Goal: Connect with others: Connect with others

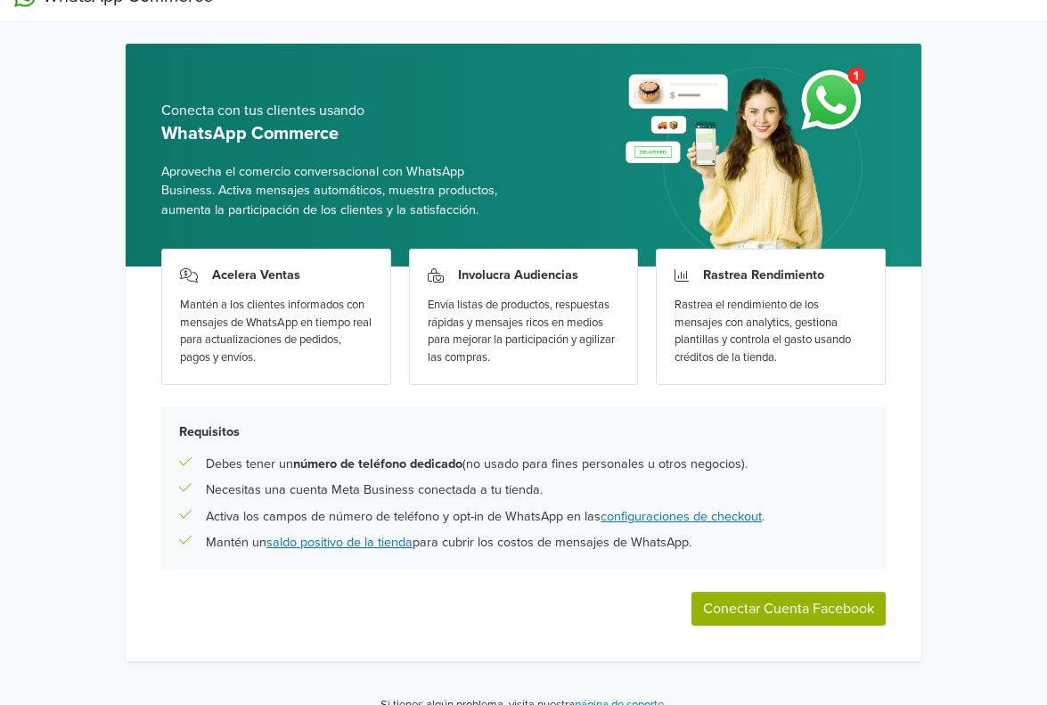
scroll to position [52, 0]
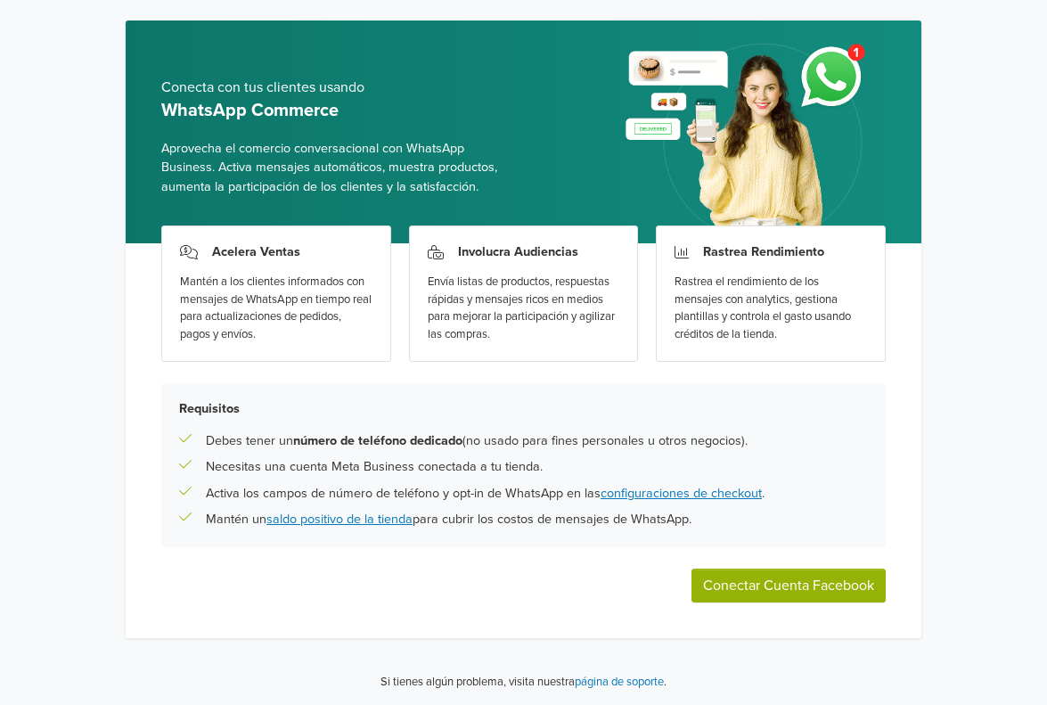
click at [764, 587] on button "Conectar Cuenta Facebook" at bounding box center [789, 586] width 194 height 34
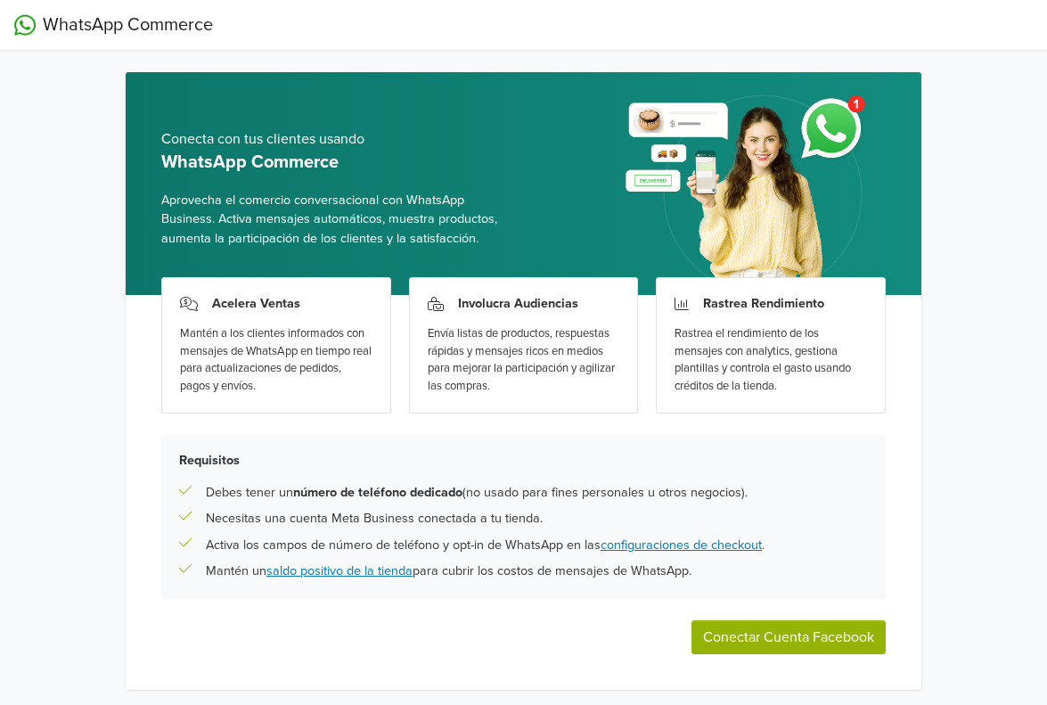
scroll to position [52, 0]
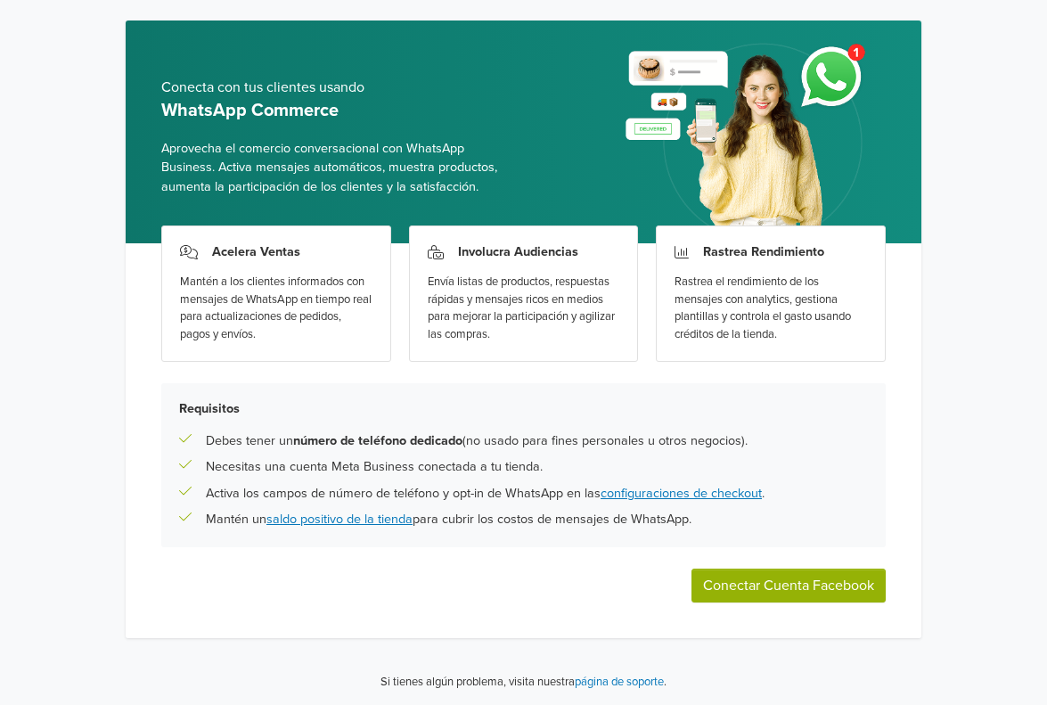
click at [729, 577] on button "Conectar Cuenta Facebook" at bounding box center [789, 586] width 194 height 34
